Goal: Task Accomplishment & Management: Use online tool/utility

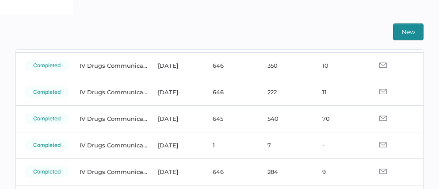
scroll to position [57, 0]
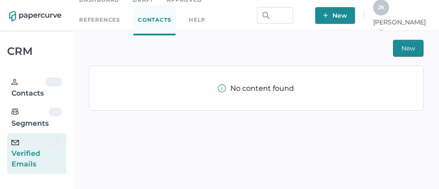
scroll to position [16, 0]
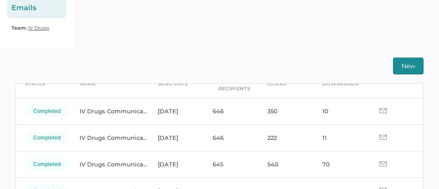
scroll to position [49, 0]
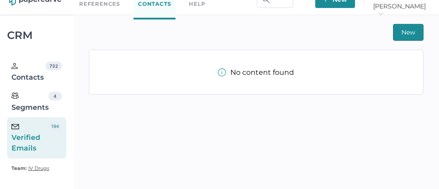
click at [38, 132] on div "Verified Emails" at bounding box center [31, 138] width 38 height 32
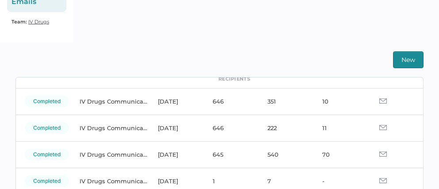
scroll to position [163, 0]
